Goal: Task Accomplishment & Management: Use online tool/utility

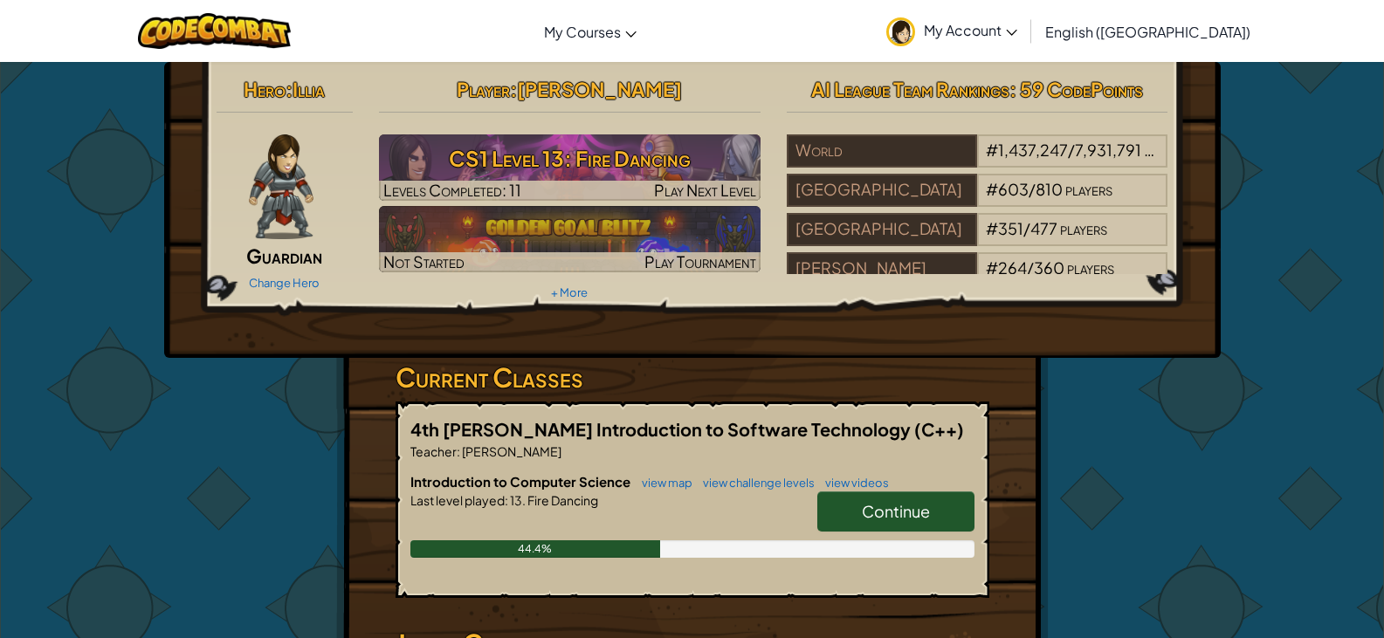
click at [895, 512] on span "Continue" at bounding box center [896, 511] width 68 height 20
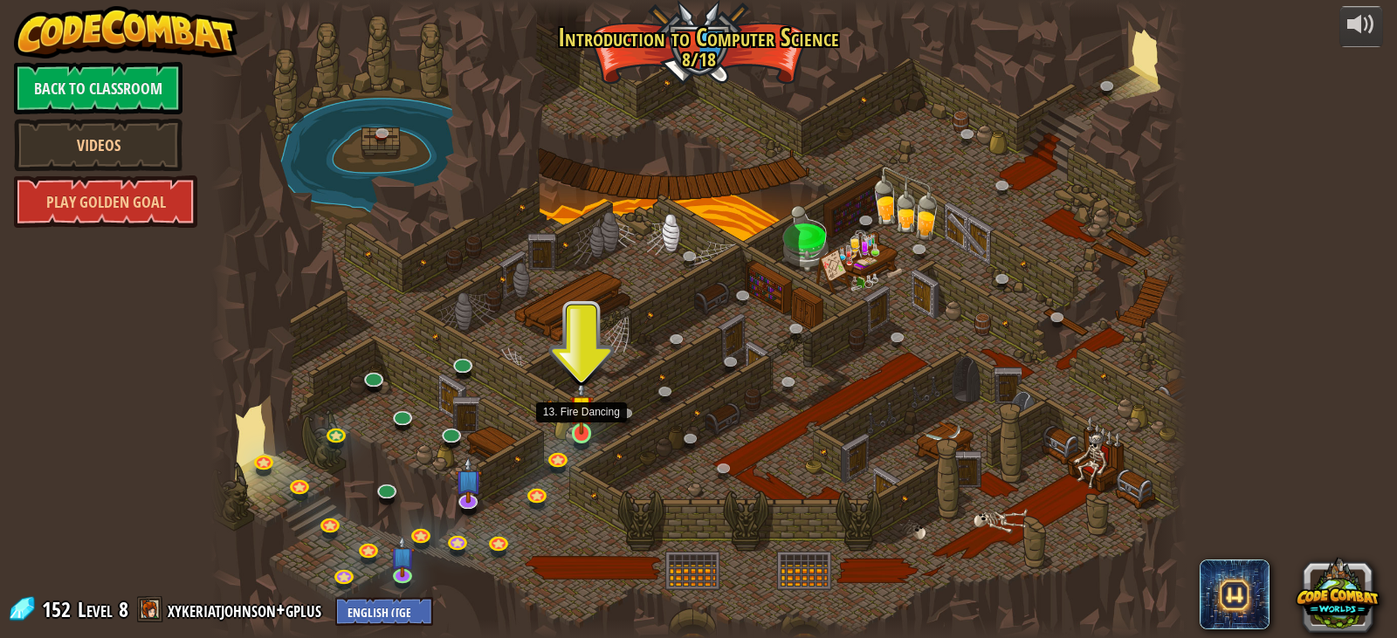
click at [585, 426] on img at bounding box center [581, 408] width 24 height 56
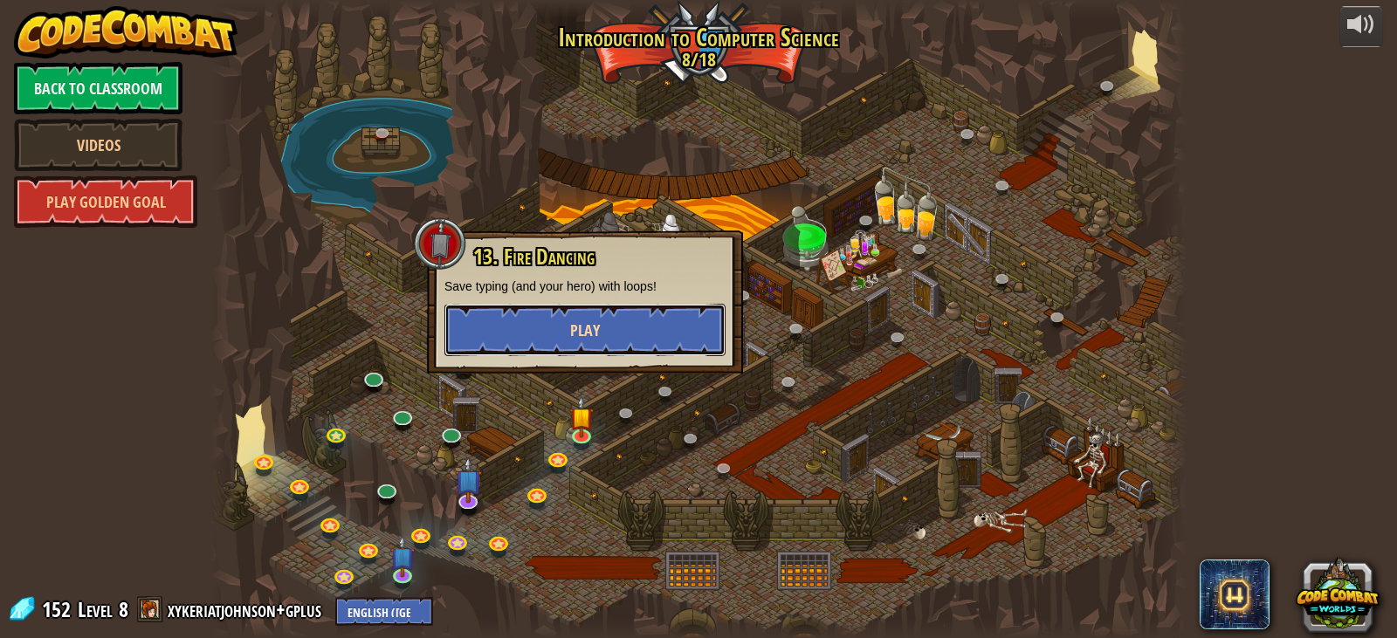
click at [614, 348] on button "Play" at bounding box center [584, 330] width 281 height 52
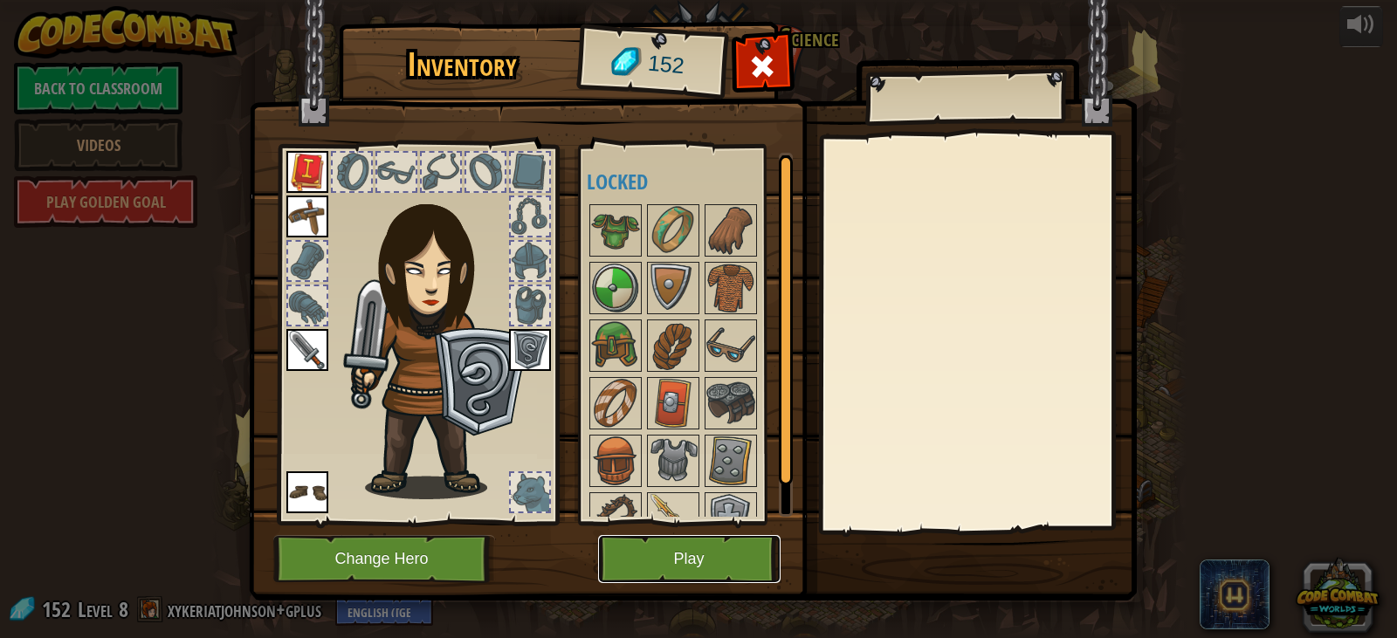
click at [677, 539] on button "Play" at bounding box center [689, 559] width 183 height 48
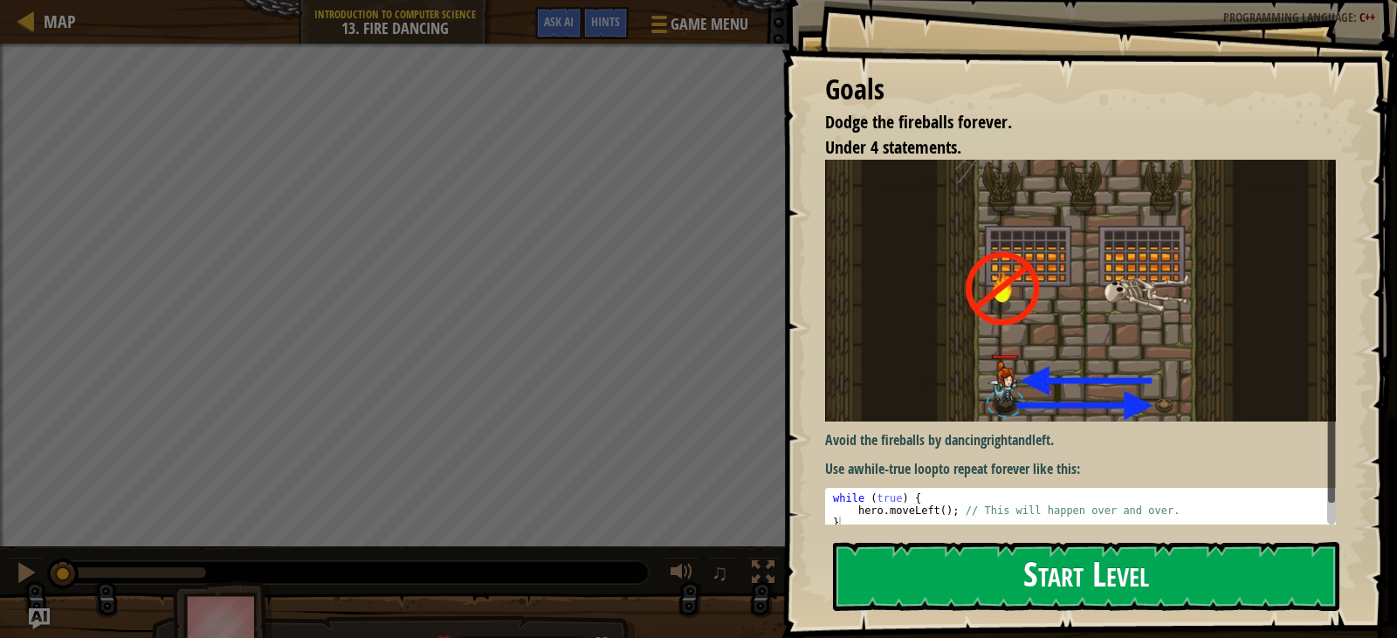
click at [1126, 542] on button "Start Level" at bounding box center [1086, 576] width 506 height 69
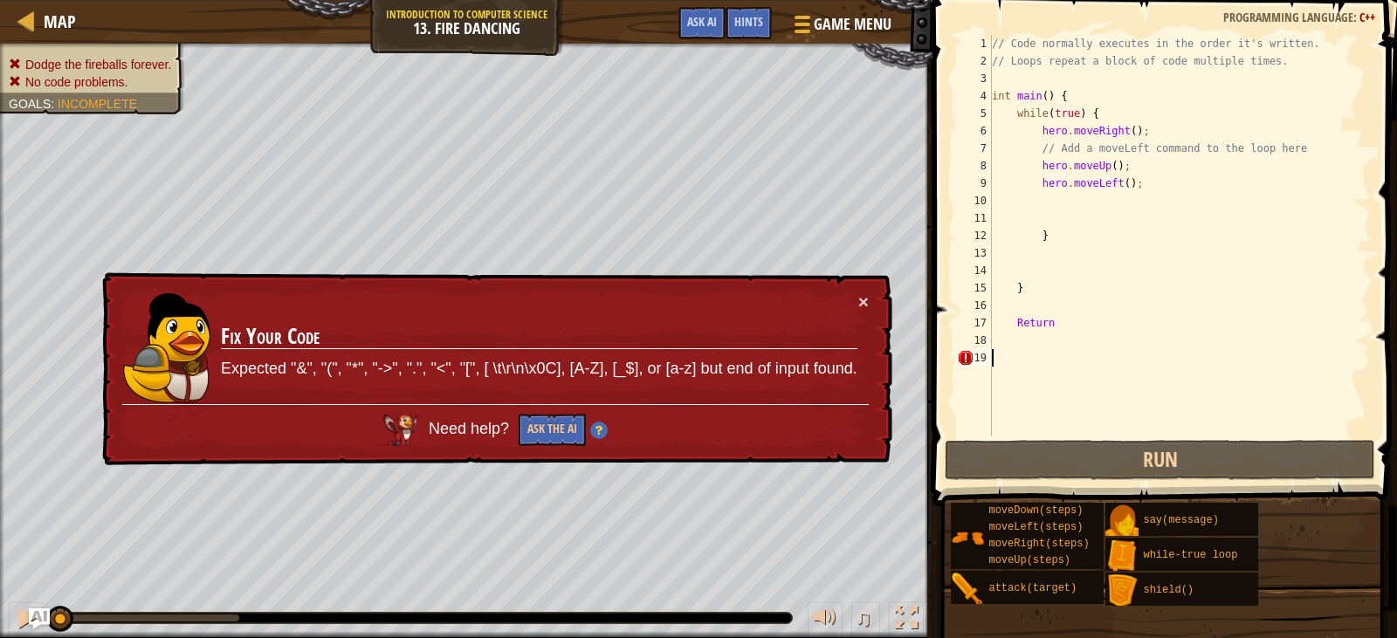
click at [870, 299] on div "× Fix Your Code Expected "&", "(", "*", "->", ".", "<", "[", [ \t\r\n\x0C], [A-…" at bounding box center [496, 369] width 794 height 194
click at [860, 294] on button "×" at bounding box center [863, 302] width 10 height 18
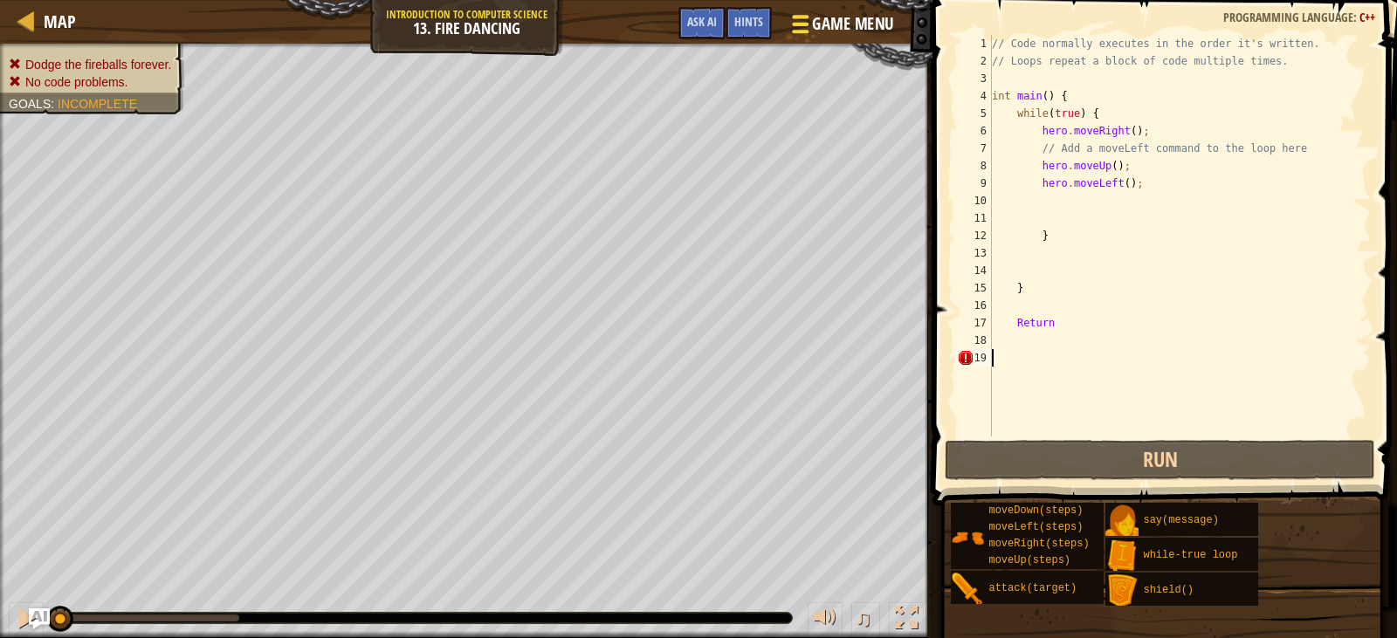
click at [824, 22] on span "Game Menu" at bounding box center [853, 24] width 81 height 24
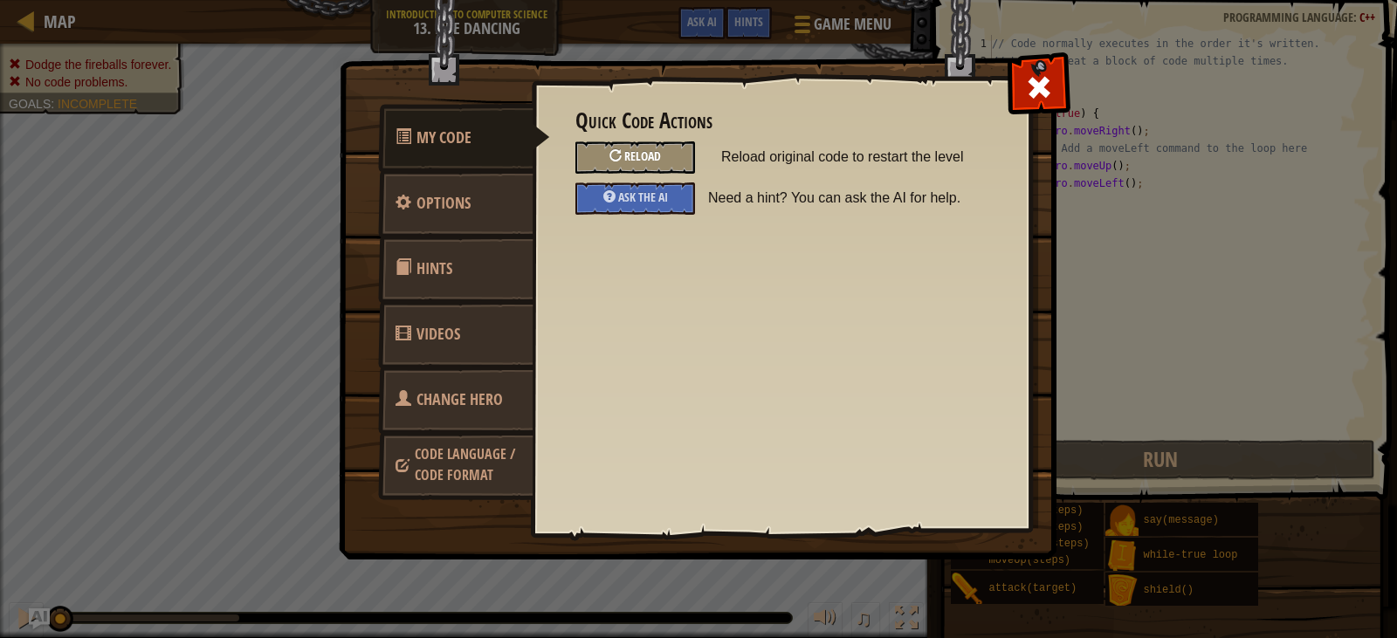
click at [641, 160] on span "Reload" at bounding box center [642, 156] width 37 height 17
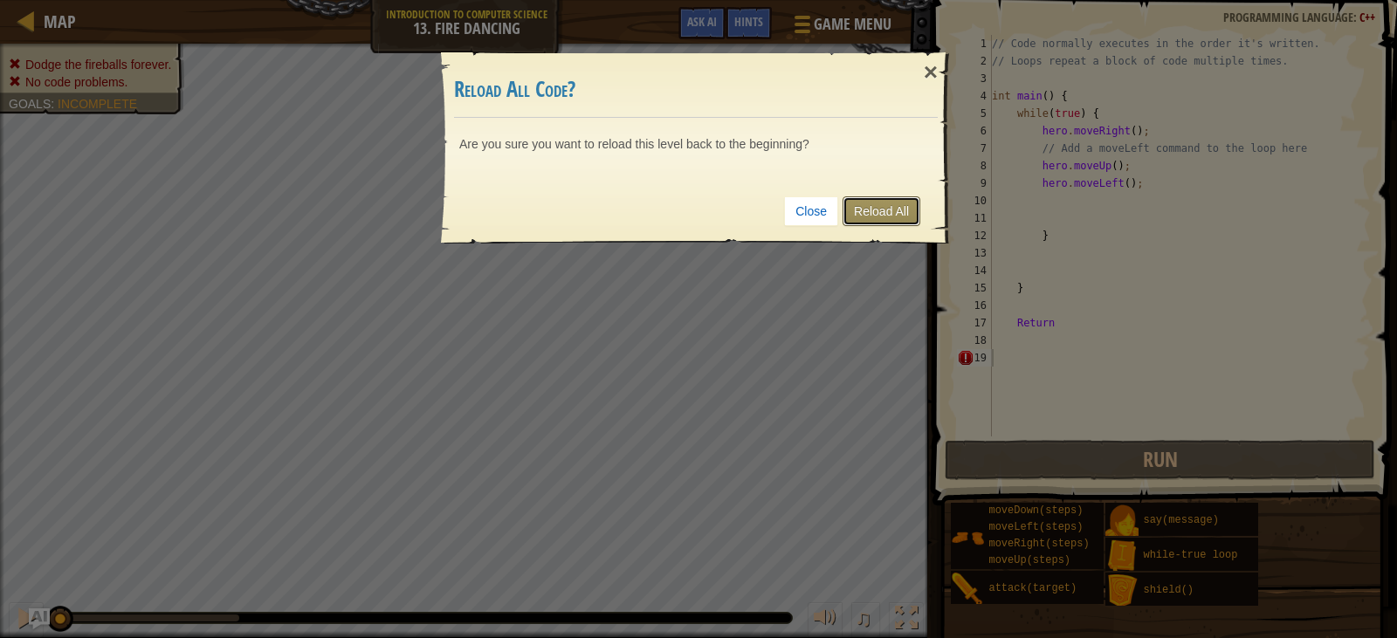
click at [890, 209] on link "Reload All" at bounding box center [882, 211] width 78 height 30
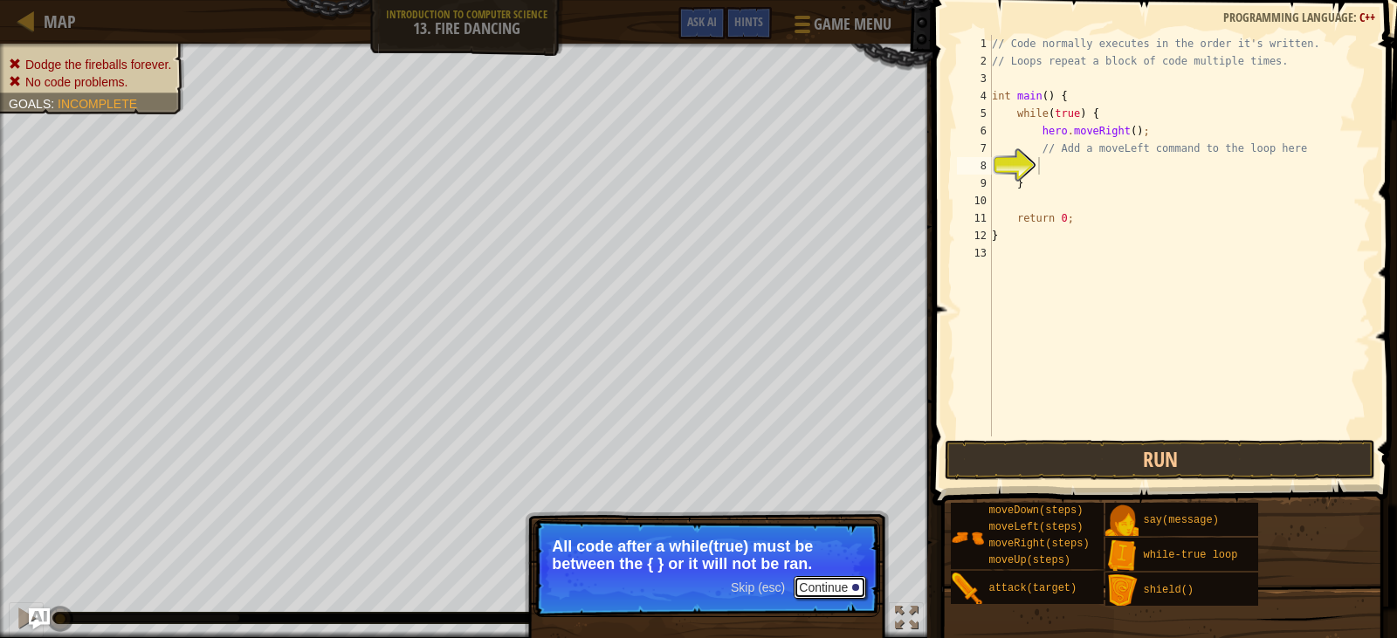
click at [802, 580] on button "Continue" at bounding box center [830, 587] width 72 height 23
